Goal: Task Accomplishment & Management: Complete application form

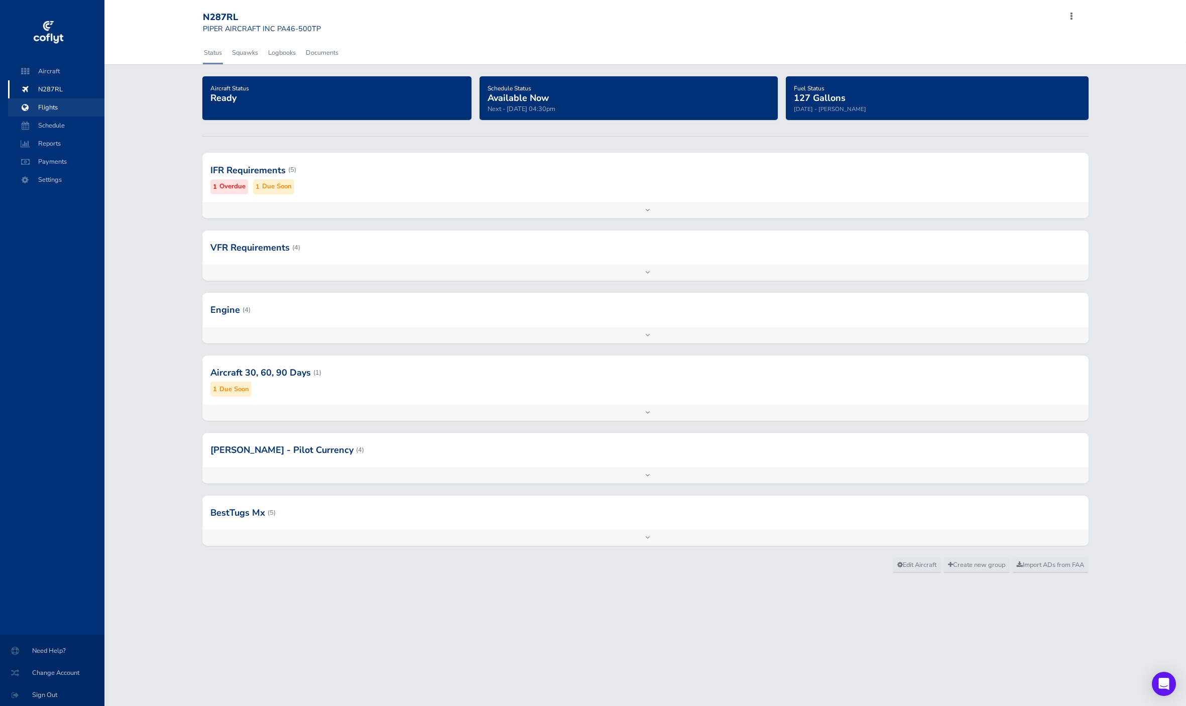
click at [62, 106] on span "Flights" at bounding box center [56, 107] width 76 height 18
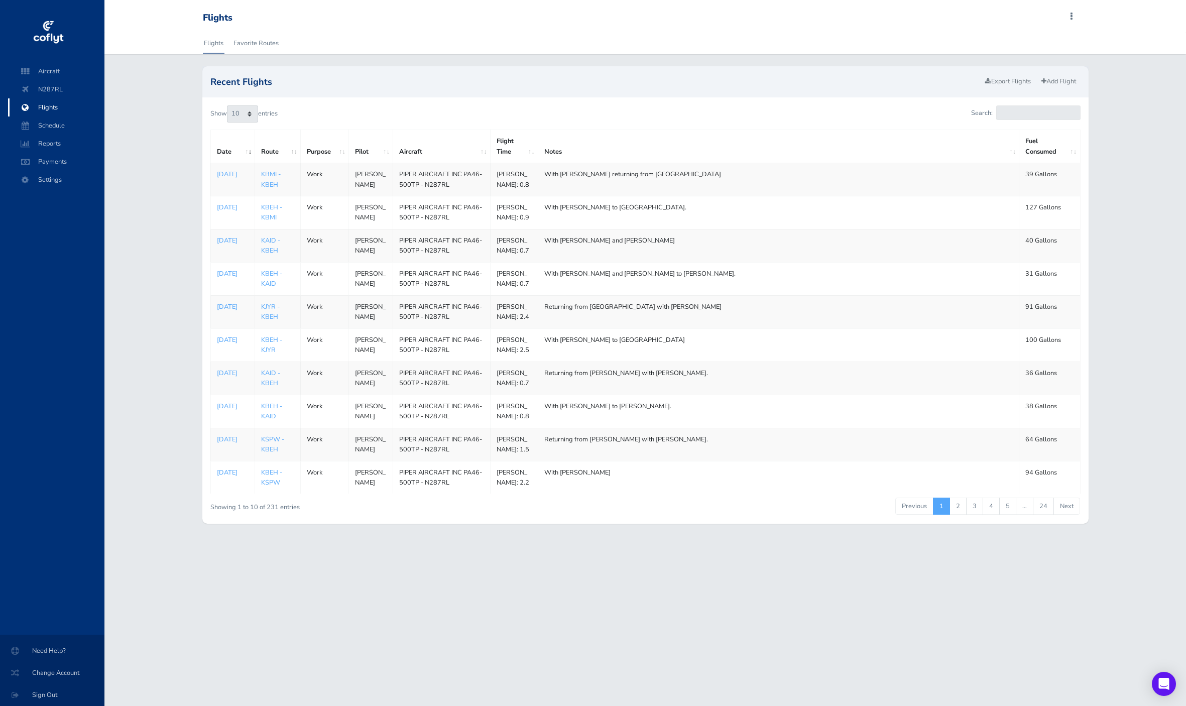
click at [1059, 72] on div "Recent Flights Export Flights Add Flight" at bounding box center [645, 81] width 886 height 31
click at [1060, 77] on link "Add Flight" at bounding box center [1059, 81] width 44 height 15
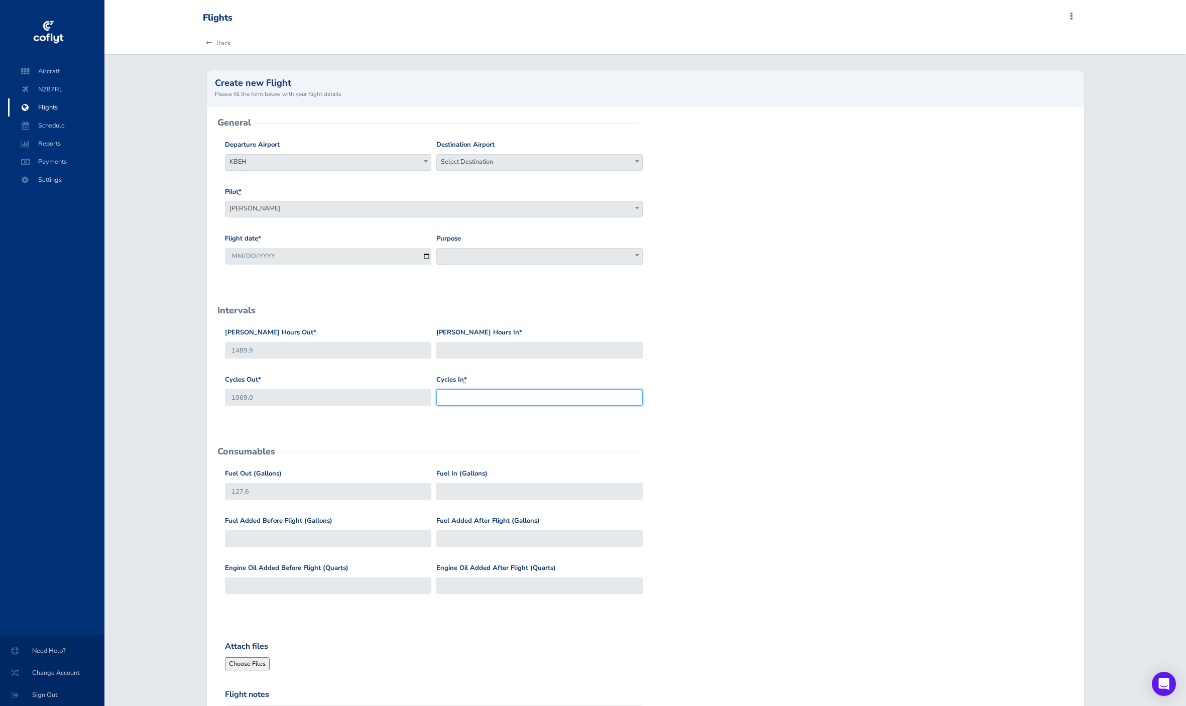
click at [511, 397] on input "Cycles In *" at bounding box center [539, 397] width 206 height 17
click at [510, 380] on div "Cycles In *" at bounding box center [539, 389] width 206 height 31
click at [226, 41] on link "Back" at bounding box center [217, 43] width 28 height 22
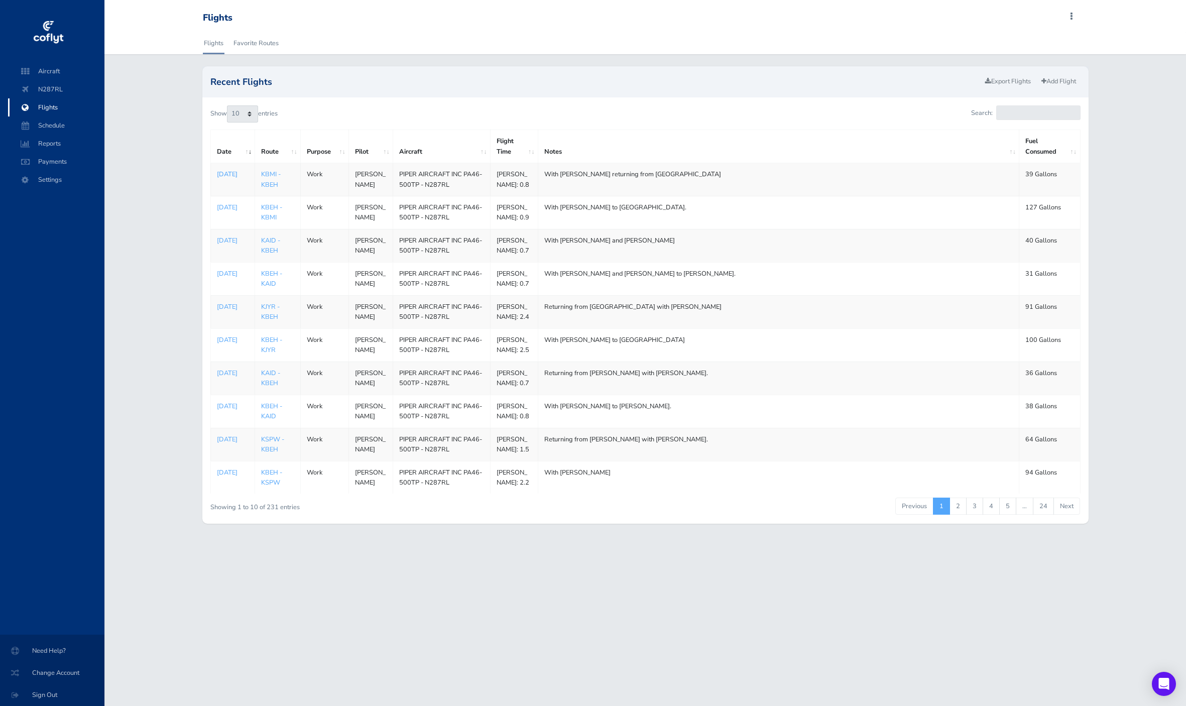
click at [221, 175] on p "[DATE]" at bounding box center [233, 174] width 32 height 10
